Goal: Transaction & Acquisition: Purchase product/service

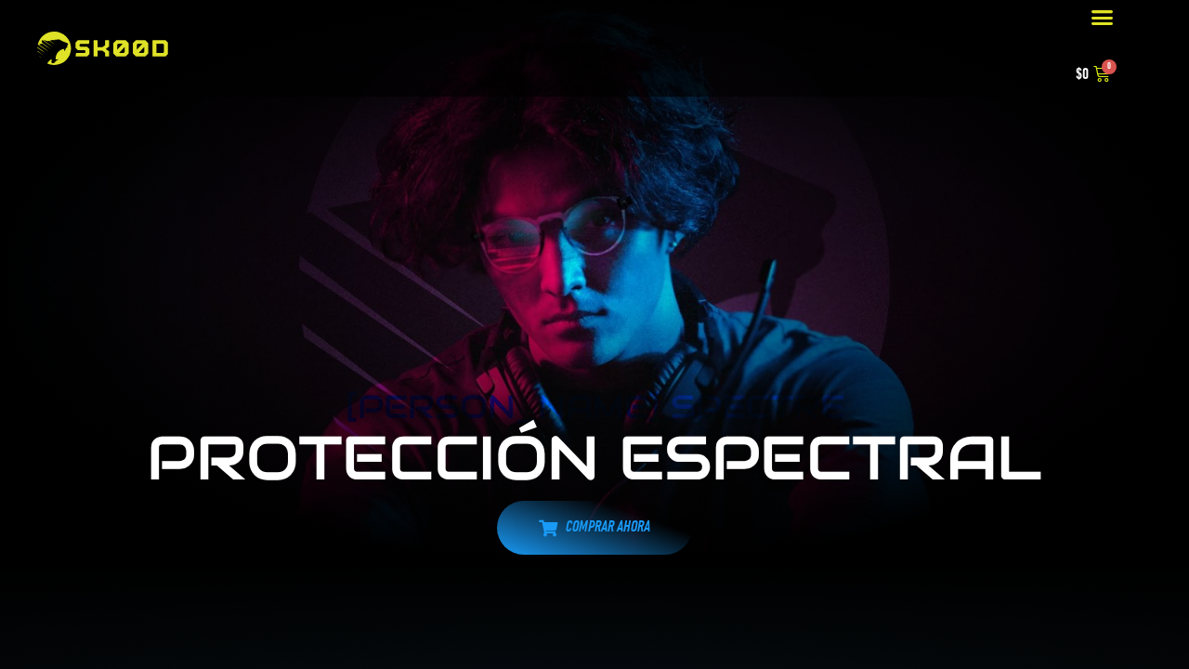
select select "recent"
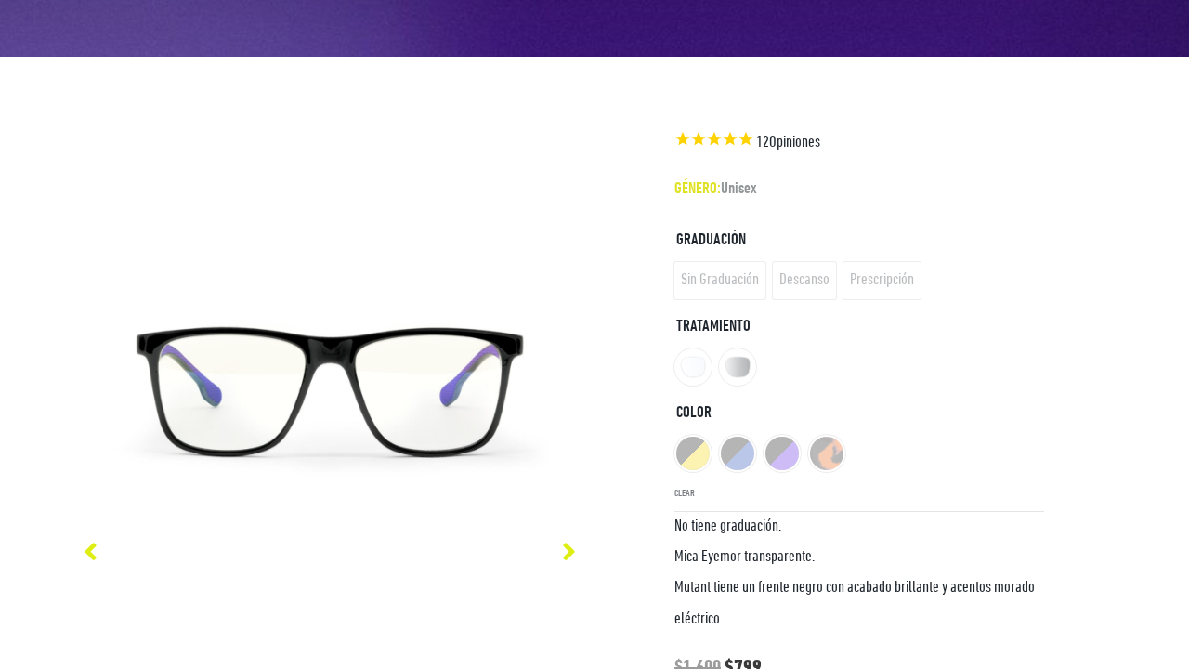
select select "recent"
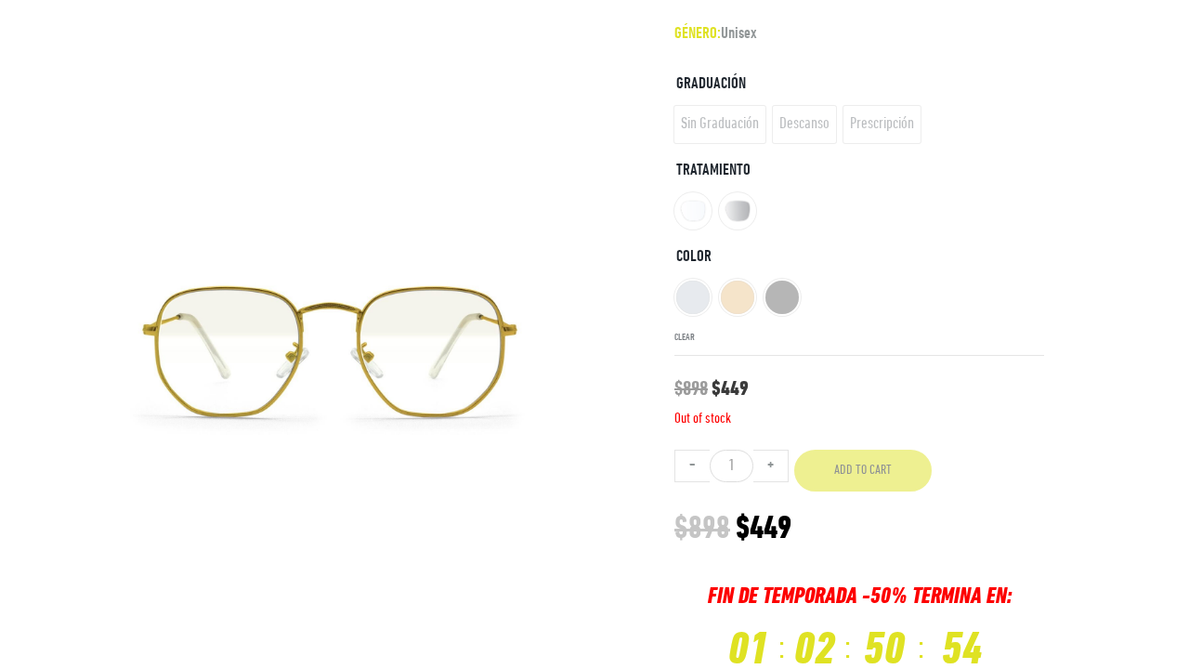
scroll to position [1577, 0]
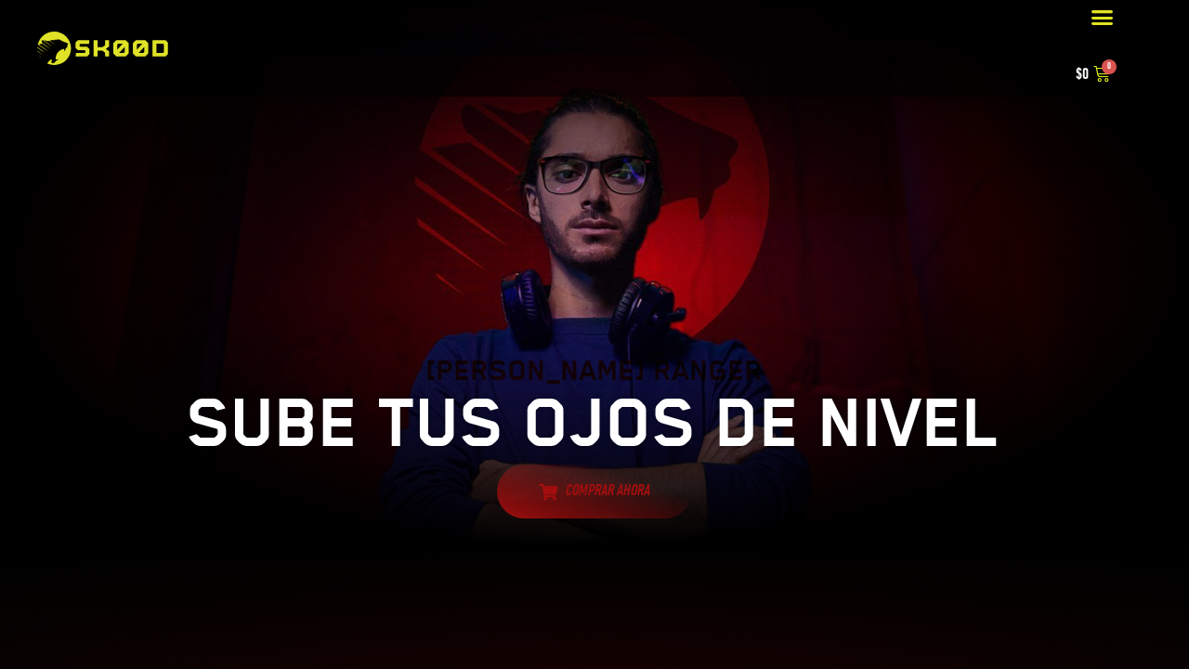
select select "recent"
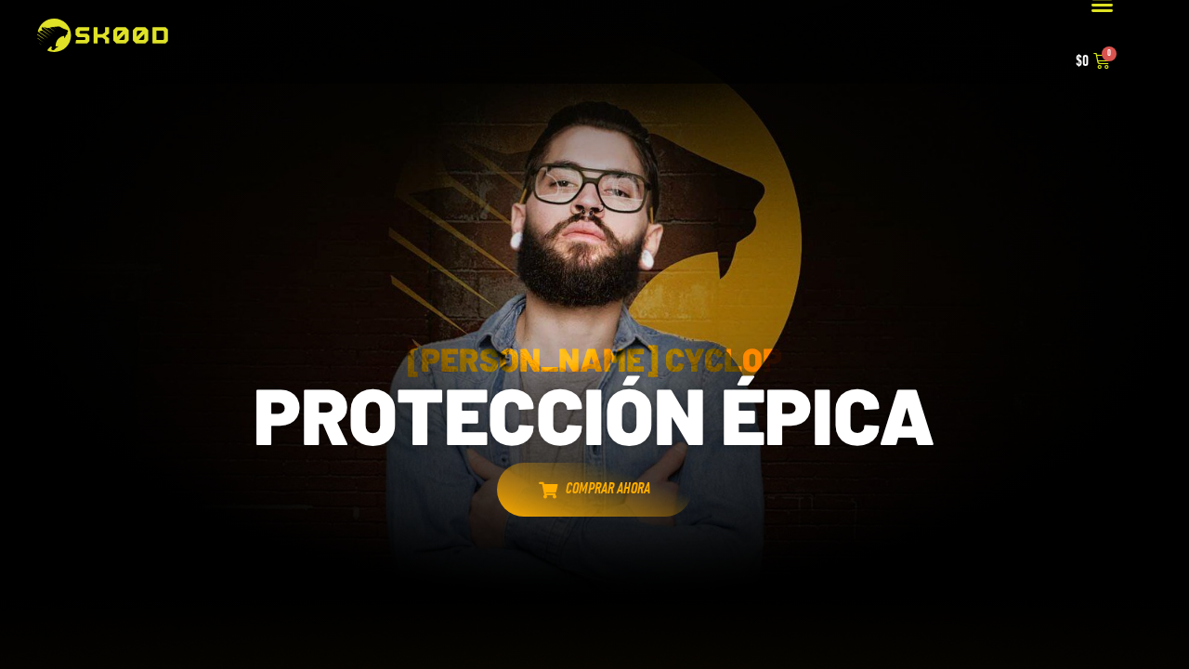
scroll to position [1616, 0]
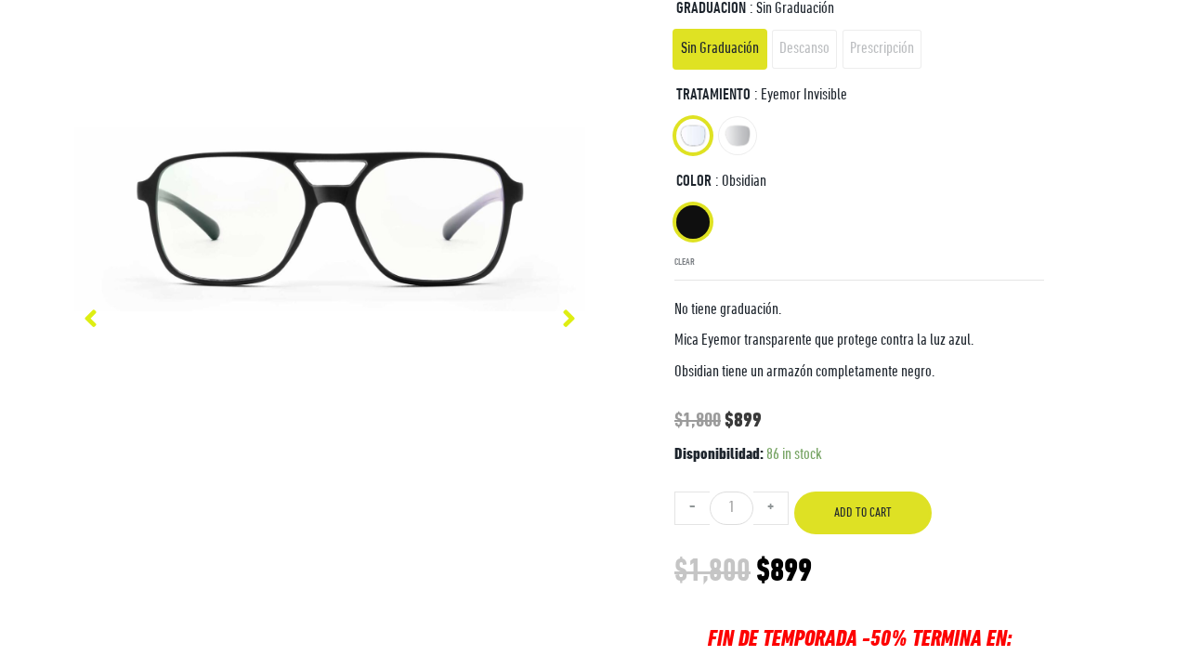
select select "recent"
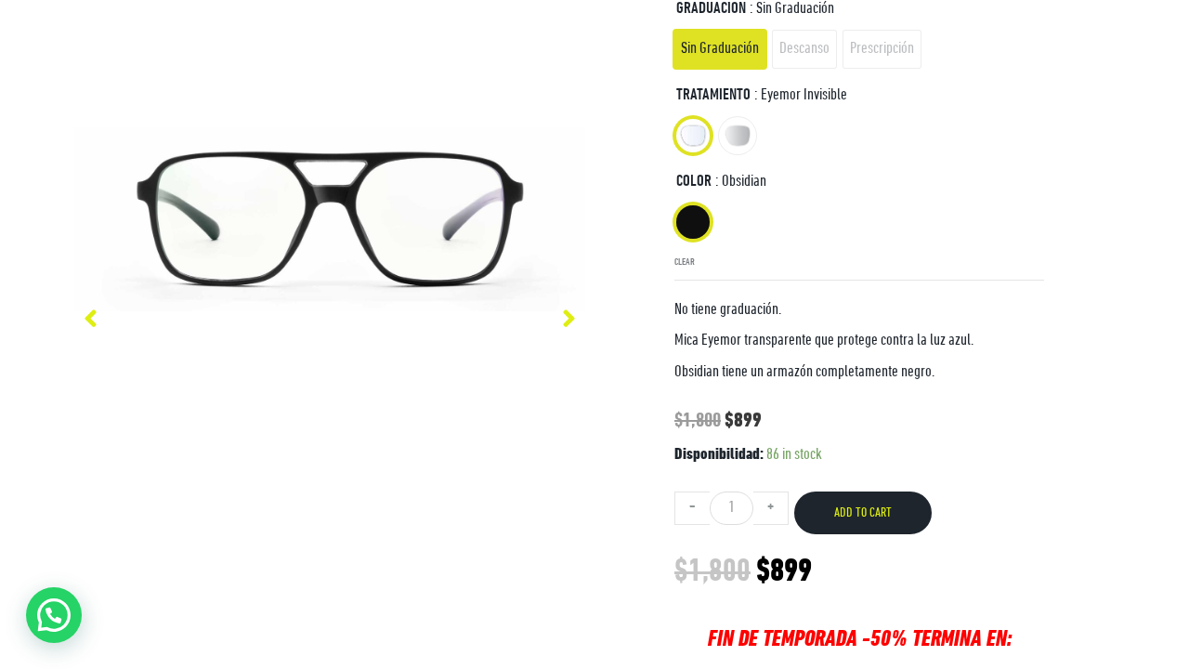
click at [862, 492] on button "Add to cart" at bounding box center [863, 513] width 138 height 42
